Goal: Task Accomplishment & Management: Manage account settings

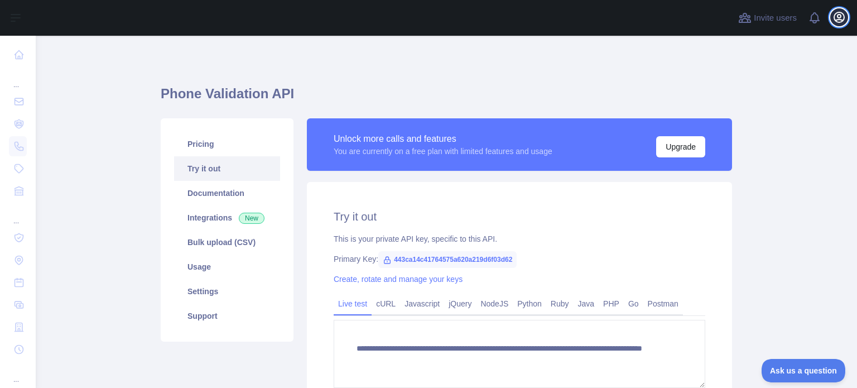
click at [837, 16] on icon "button" at bounding box center [839, 17] width 13 height 13
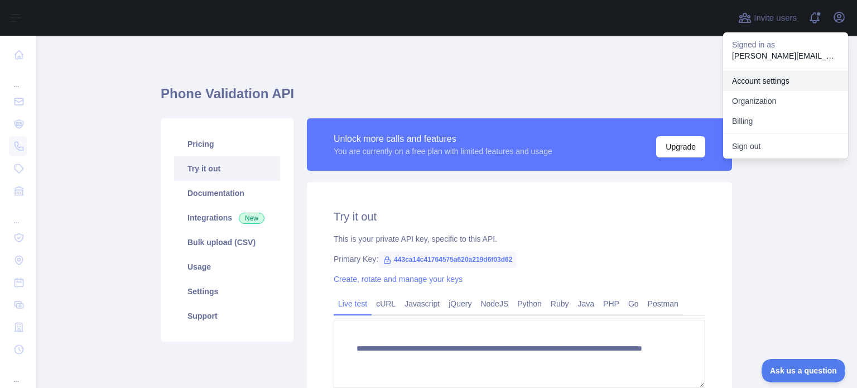
click at [779, 88] on link "Account settings" at bounding box center [785, 81] width 125 height 20
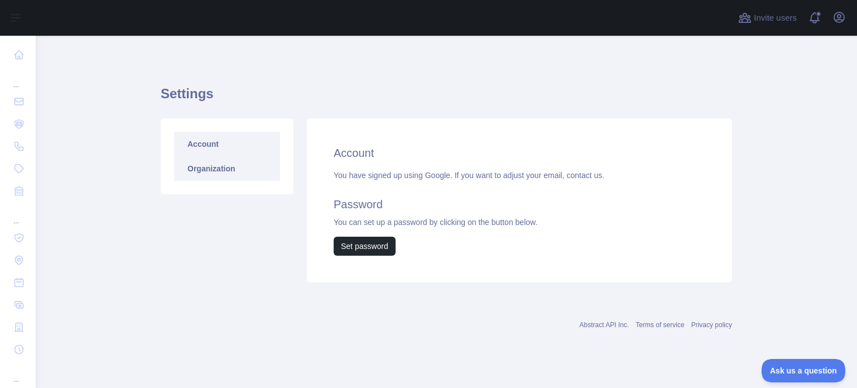
click at [209, 173] on link "Organization" at bounding box center [227, 168] width 106 height 25
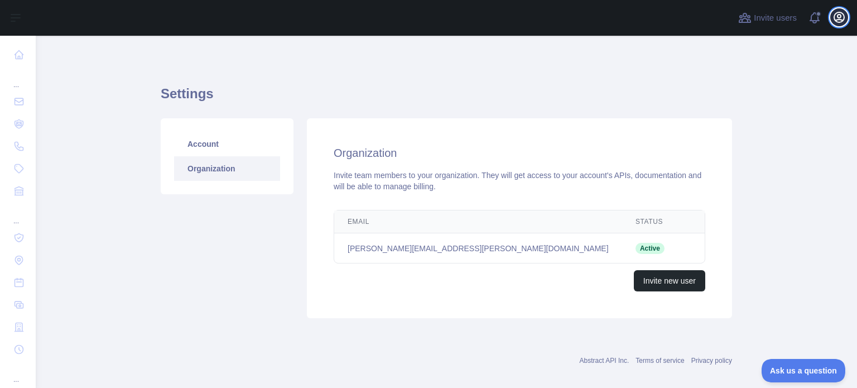
click at [834, 14] on icon "button" at bounding box center [839, 17] width 13 height 13
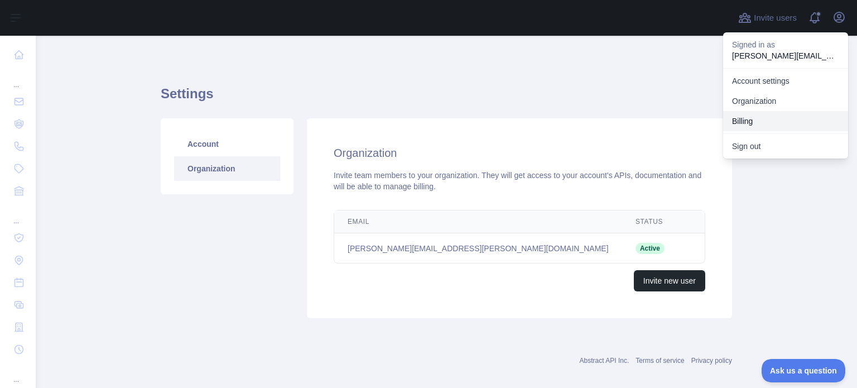
click at [747, 123] on button "Billing" at bounding box center [785, 121] width 125 height 20
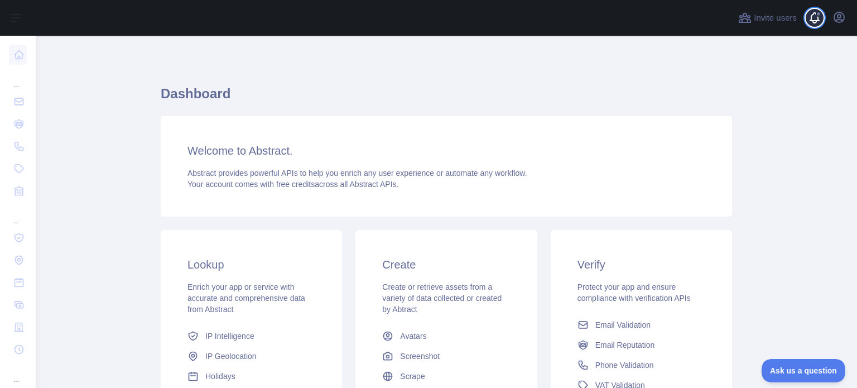
click at [821, 20] on span at bounding box center [819, 18] width 22 height 36
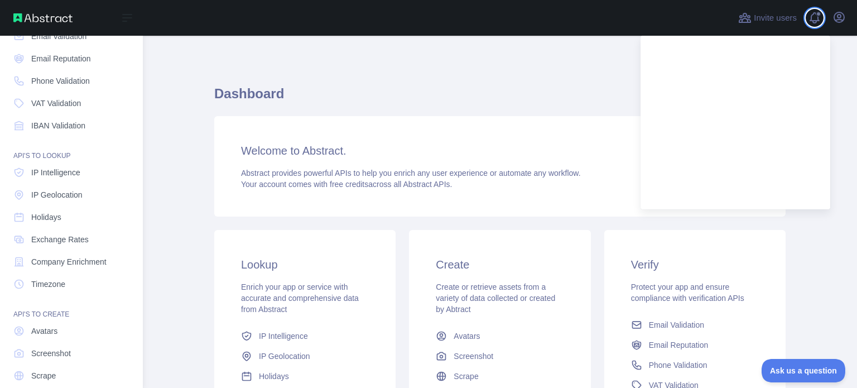
scroll to position [103, 0]
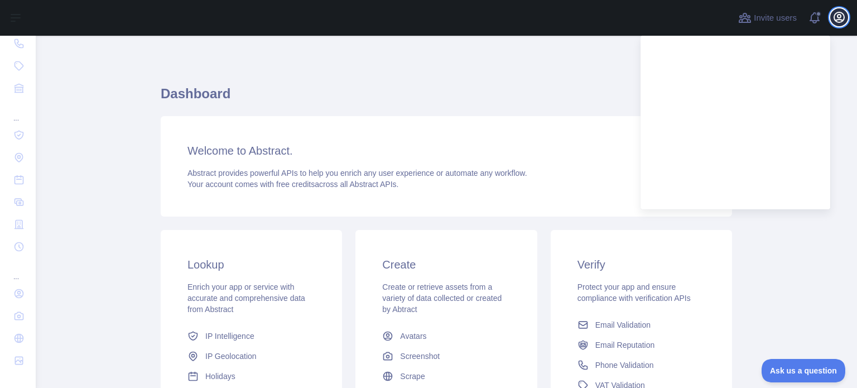
click at [840, 20] on icon "button" at bounding box center [839, 17] width 13 height 13
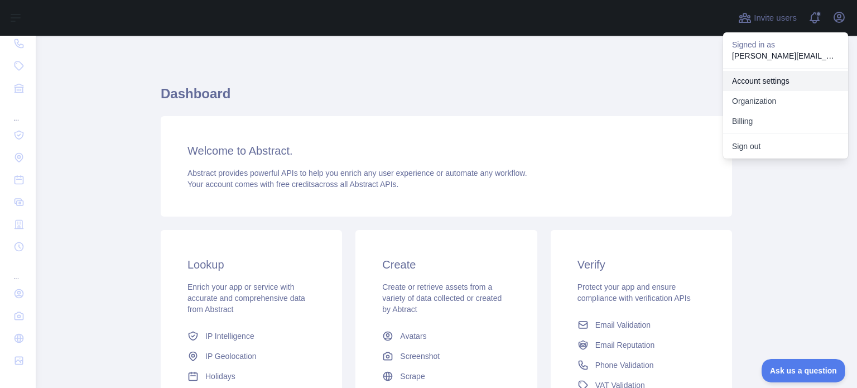
click at [781, 73] on link "Account settings" at bounding box center [785, 81] width 125 height 20
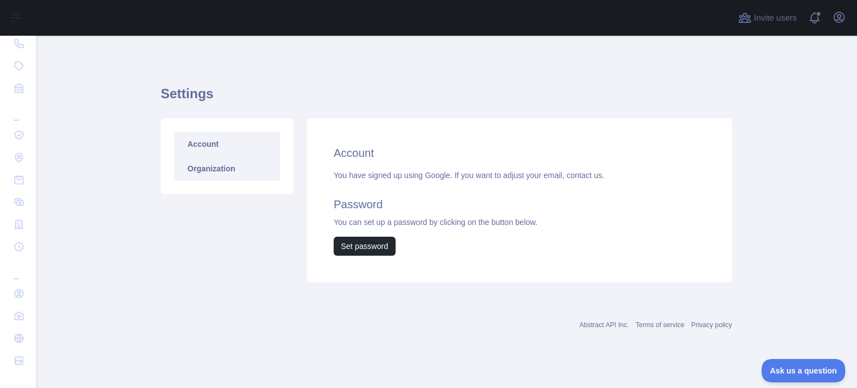
click at [213, 174] on link "Organization" at bounding box center [227, 168] width 106 height 25
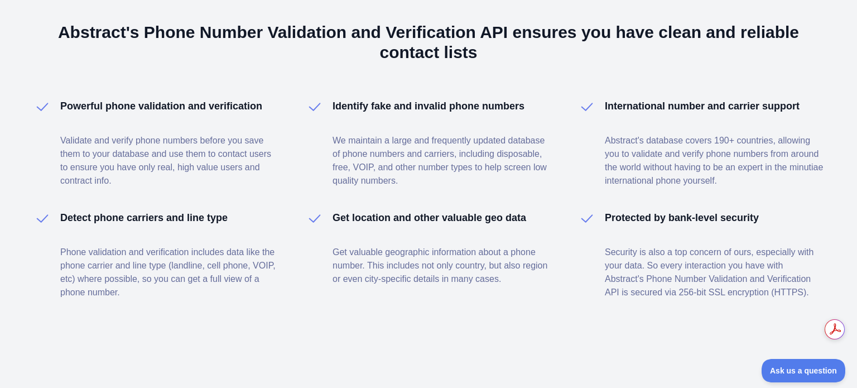
scroll to position [766, 0]
